Goal: Navigation & Orientation: Understand site structure

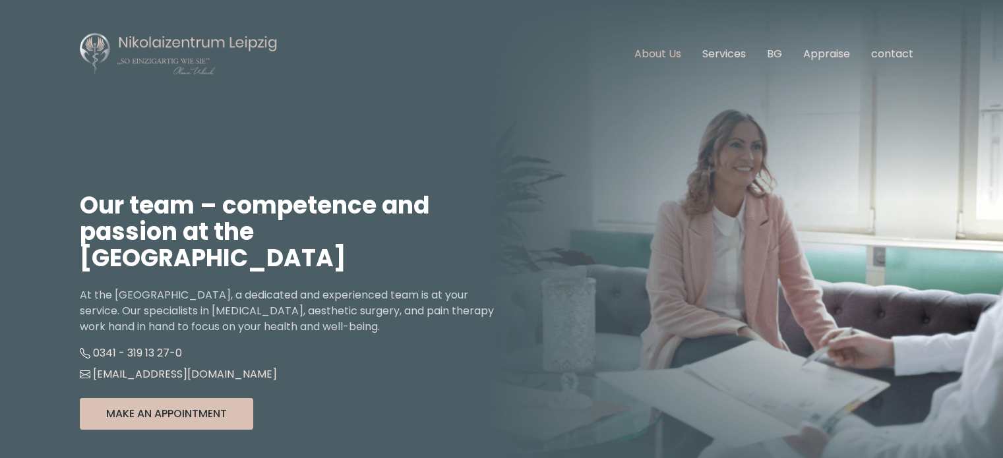
click at [667, 54] on font "About Us" at bounding box center [658, 53] width 47 height 15
click at [735, 55] on font "Services" at bounding box center [724, 53] width 44 height 15
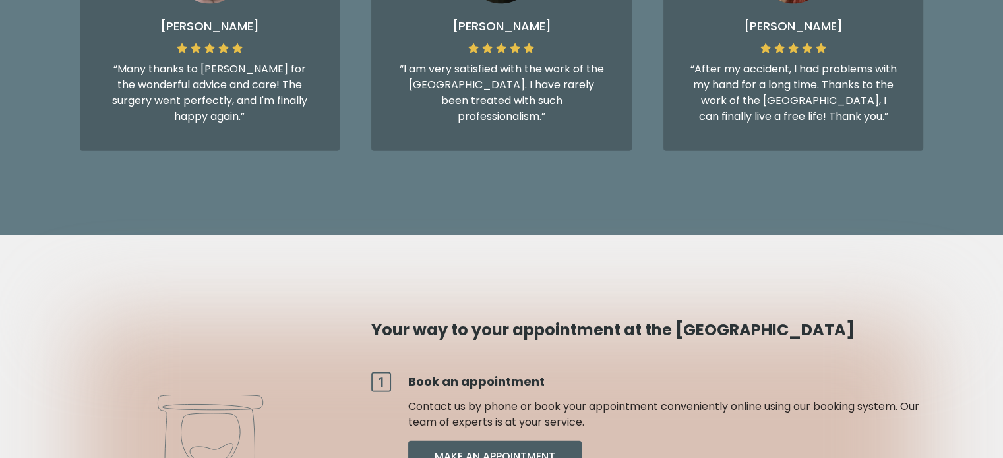
scroll to position [3324, 0]
